Goal: Task Accomplishment & Management: Complete application form

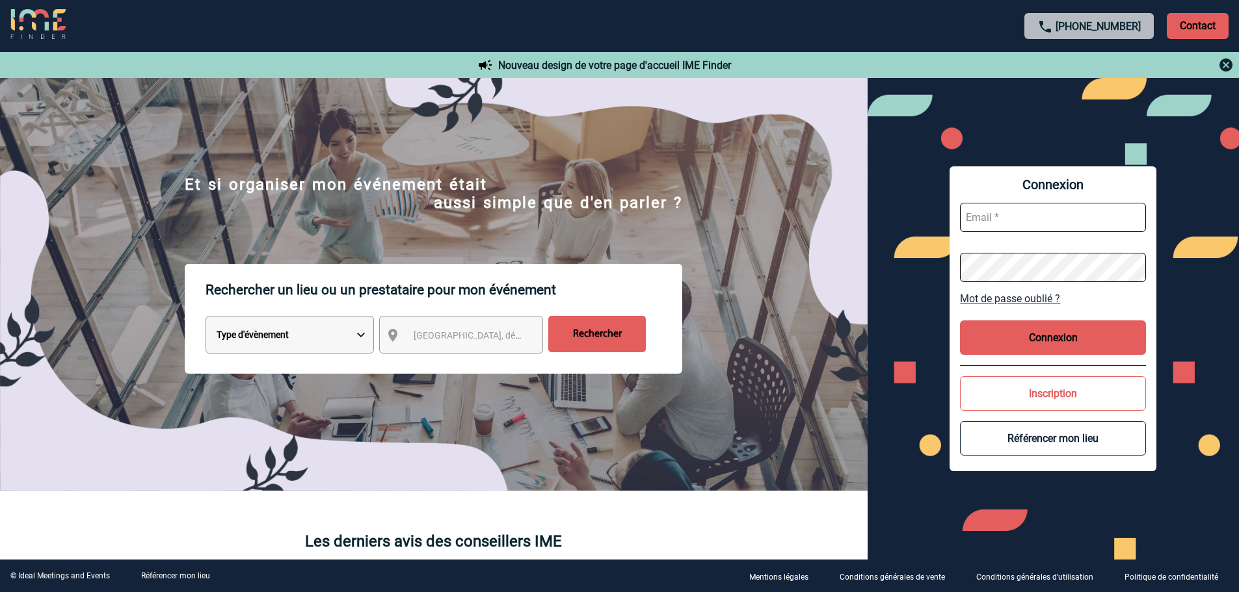
type input "[EMAIL_ADDRESS][DOMAIN_NAME]"
click at [1012, 323] on button "Connexion" at bounding box center [1053, 338] width 186 height 34
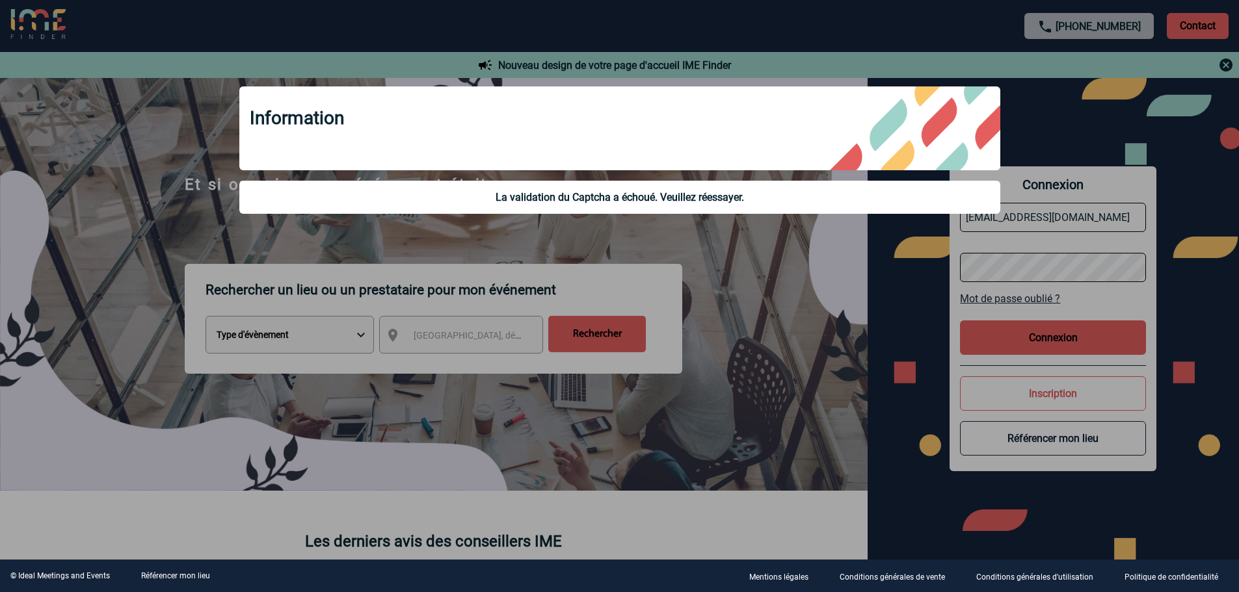
drag, startPoint x: 843, startPoint y: 298, endPoint x: 838, endPoint y: 293, distance: 6.9
click at [842, 297] on div at bounding box center [619, 296] width 1239 height 592
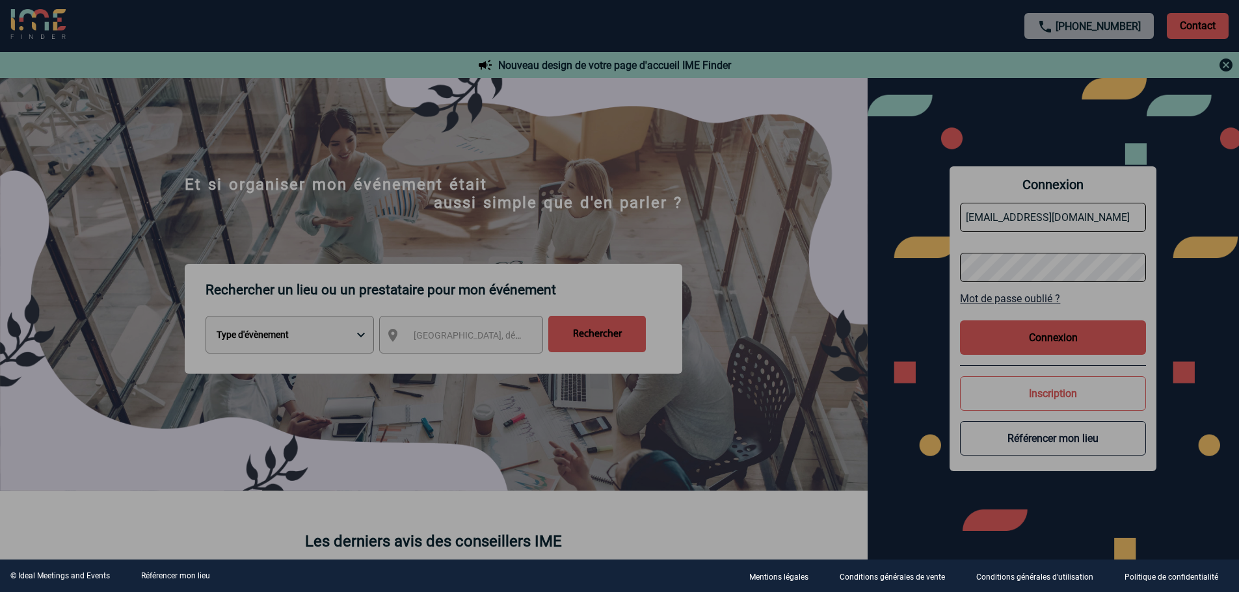
click at [1046, 338] on div at bounding box center [619, 296] width 1239 height 592
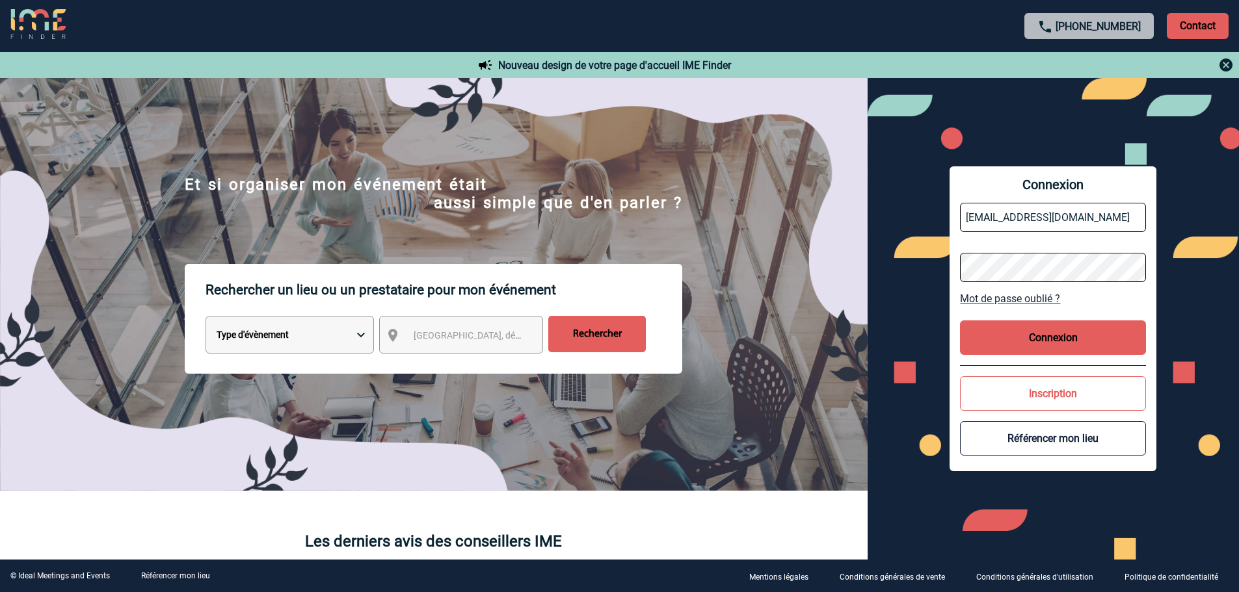
click at [1048, 341] on button "Connexion" at bounding box center [1053, 338] width 186 height 34
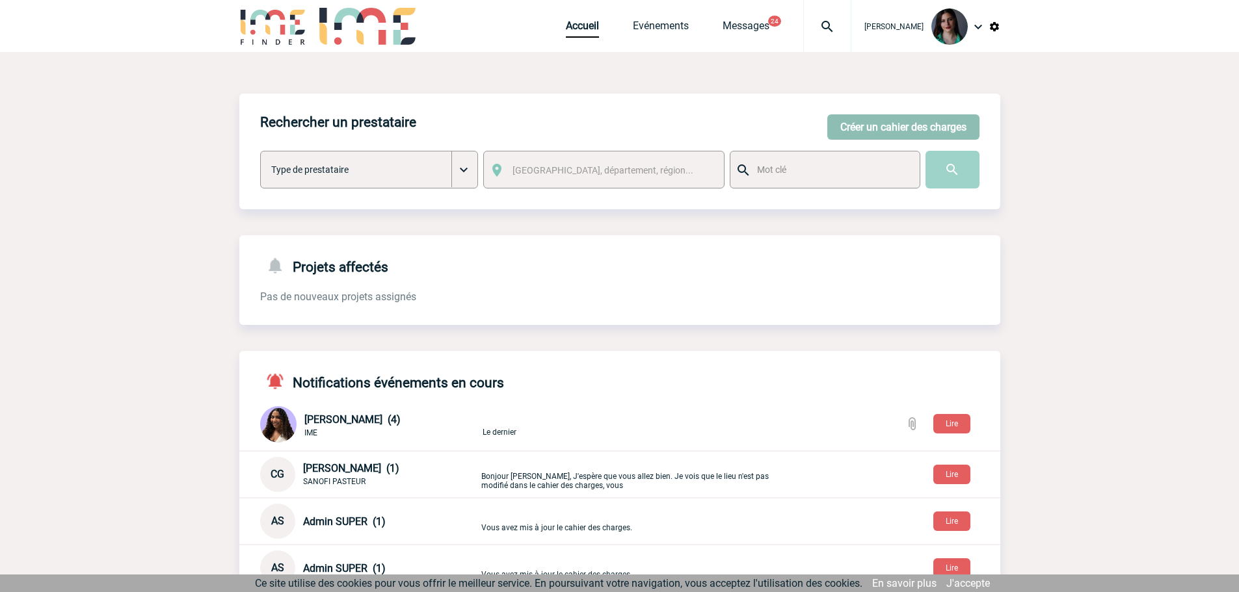
click at [870, 130] on button "Créer un cahier des charges" at bounding box center [903, 126] width 152 height 25
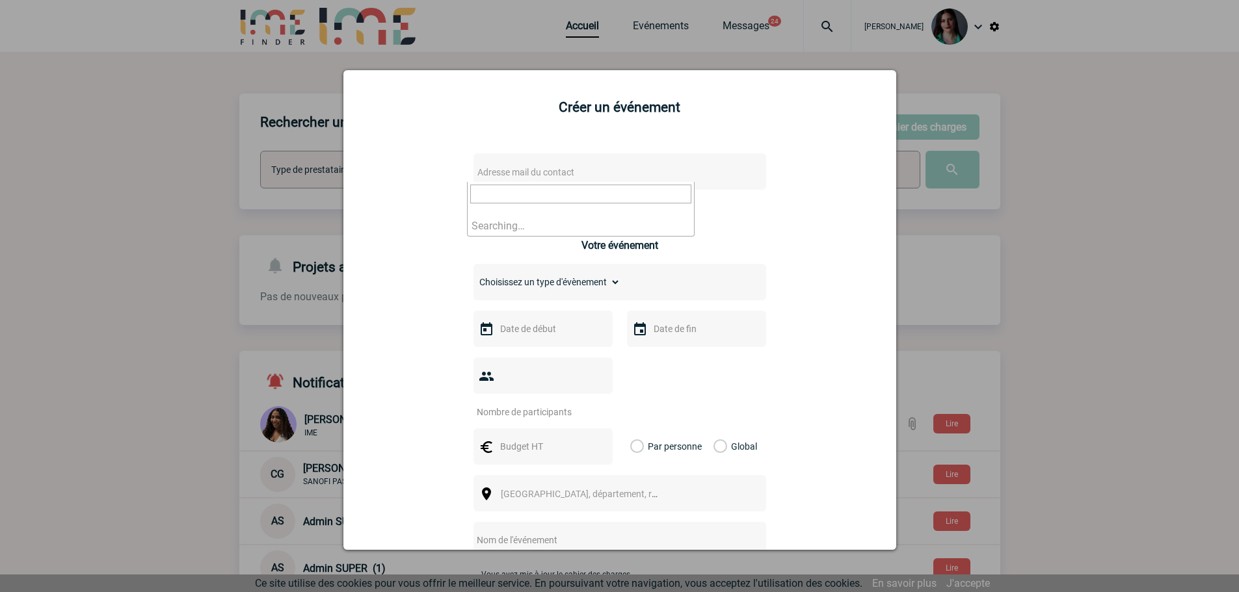
click at [538, 174] on span "Adresse mail du contact" at bounding box center [525, 172] width 97 height 10
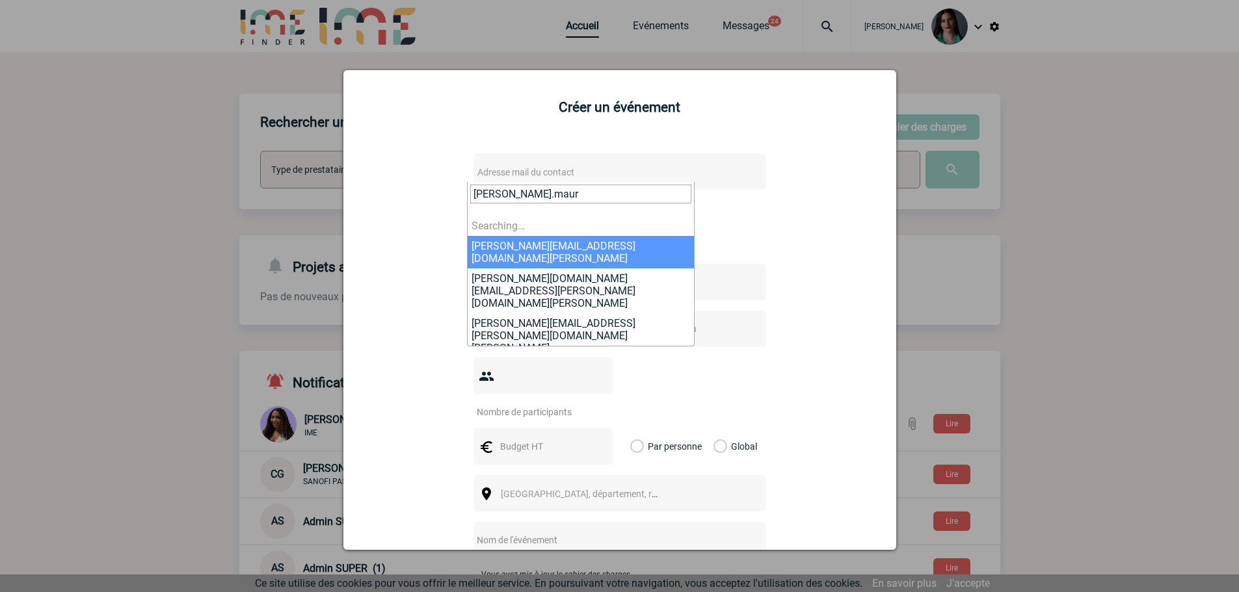
type input "[PERSON_NAME].[PERSON_NAME]"
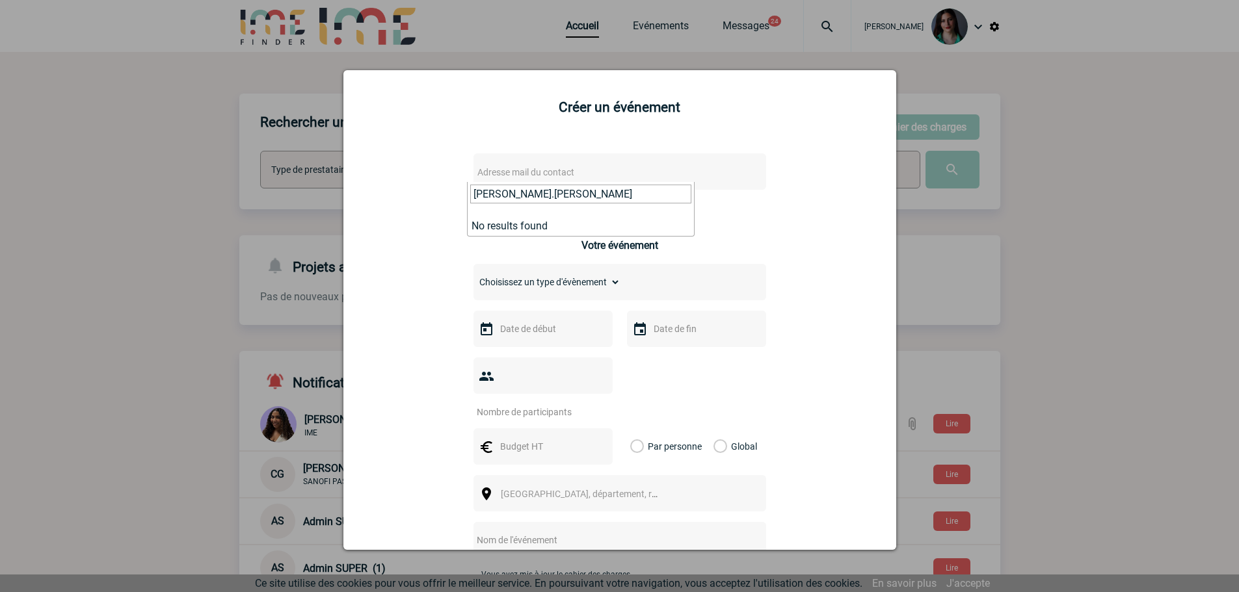
drag, startPoint x: 557, startPoint y: 196, endPoint x: 435, endPoint y: 203, distance: 122.5
click at [435, 203] on body "[PERSON_NAME] Accueil Evénements 24" at bounding box center [619, 473] width 1239 height 946
type input "[PERSON_NAME][EMAIL_ADDRESS][PERSON_NAME][DOMAIN_NAME]"
click at [413, 255] on div "Adresse mail du contact Ce contact n'a pas d’entité active dans la plateforme V…" at bounding box center [620, 476] width 520 height 671
click at [1103, 214] on div at bounding box center [619, 296] width 1239 height 592
